Goal: Information Seeking & Learning: Find specific page/section

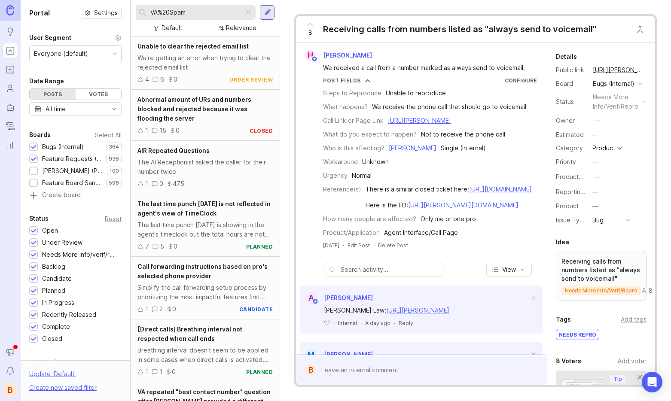
click at [249, 10] on div at bounding box center [248, 12] width 10 height 11
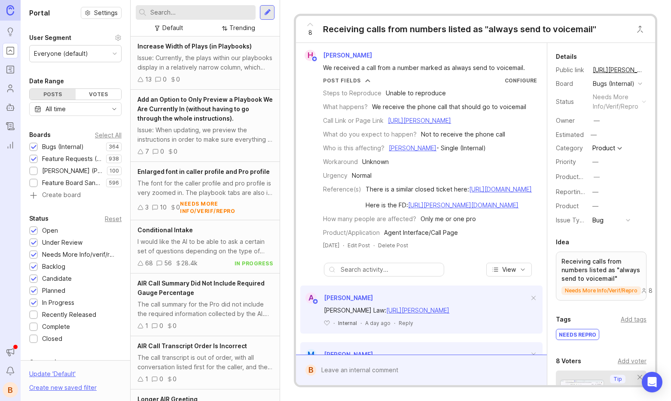
click at [202, 11] on input "text" at bounding box center [201, 12] width 102 height 9
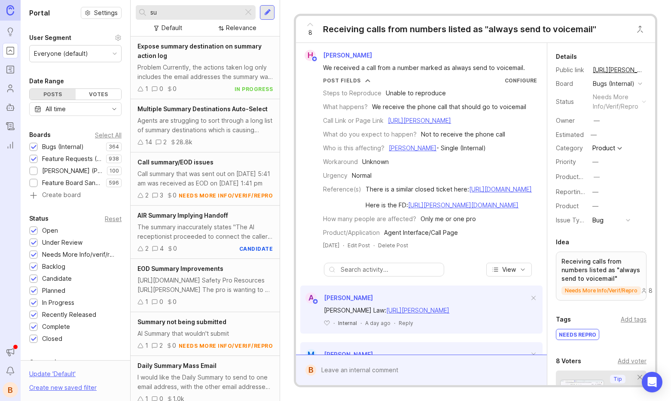
type input "s"
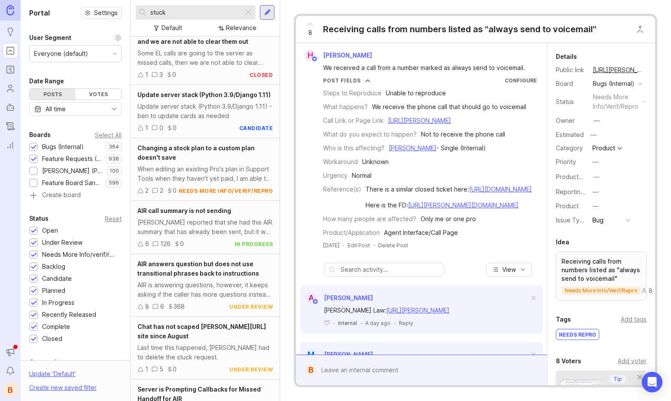
scroll to position [311, 0]
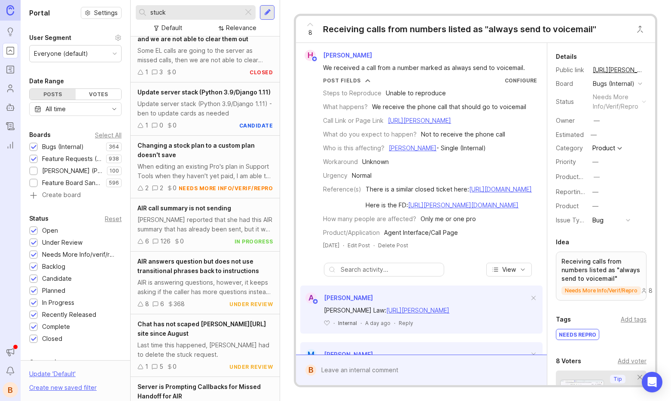
type input "stuck"
click at [198, 211] on span "AIR call summary is not sending" at bounding box center [184, 207] width 94 height 7
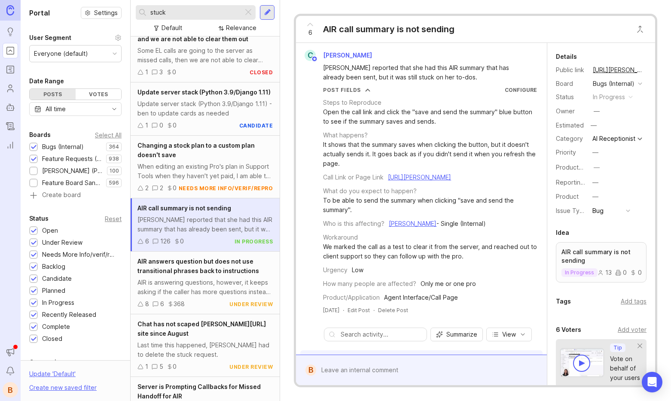
click at [410, 89] on div "Post Fields Configure" at bounding box center [430, 89] width 214 height 7
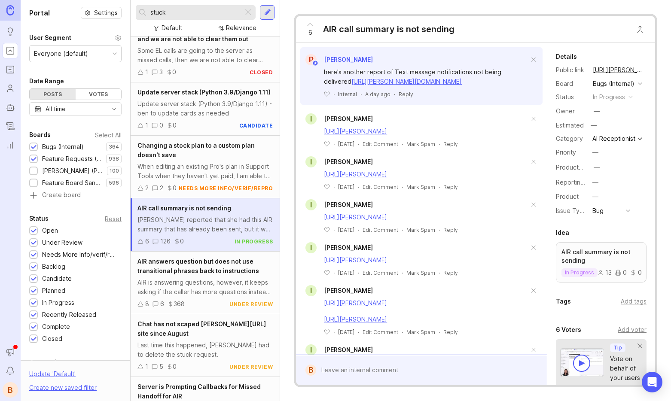
scroll to position [305, 0]
